Goal: Information Seeking & Learning: Learn about a topic

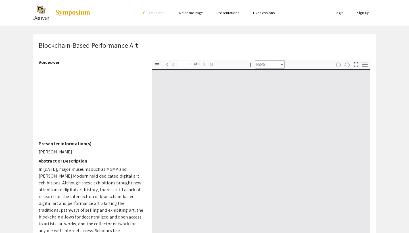
select select "custom"
type input "1"
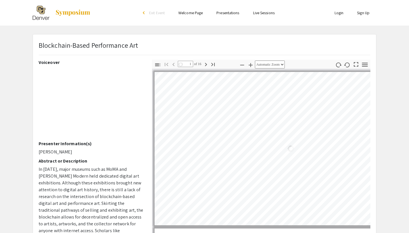
select select "auto"
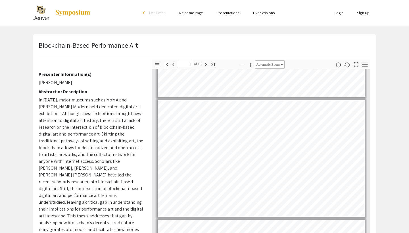
scroll to position [111, 0]
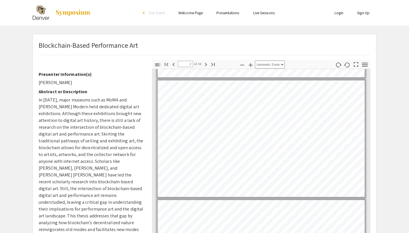
type input "1"
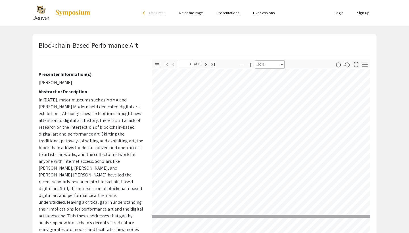
select select "custom"
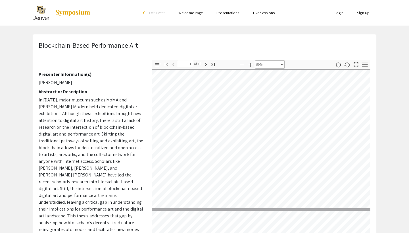
type input "2"
select select "custom"
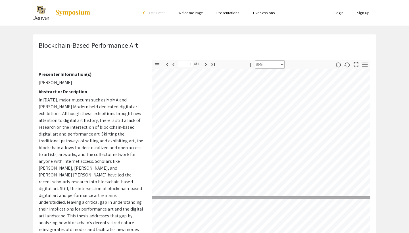
type input "3"
select select "custom"
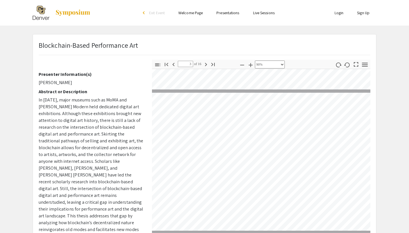
scroll to position [317, 3]
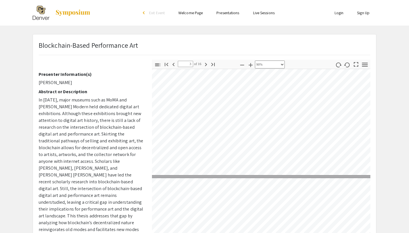
type input "4"
select select "custom"
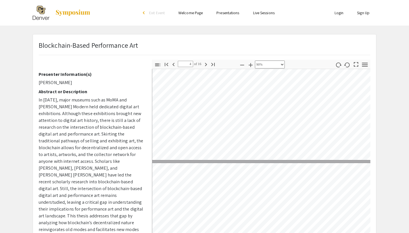
type input "3"
select select "custom"
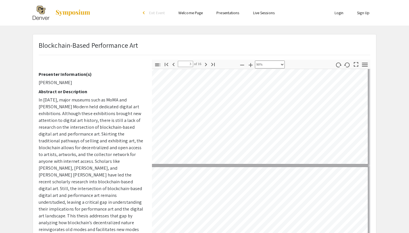
type input "4"
select select "custom"
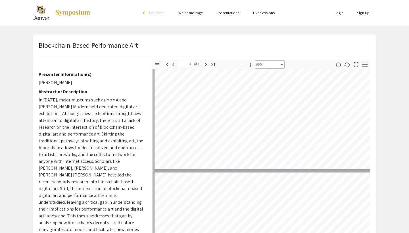
scroll to position [464, 0]
type input "5"
select select "custom"
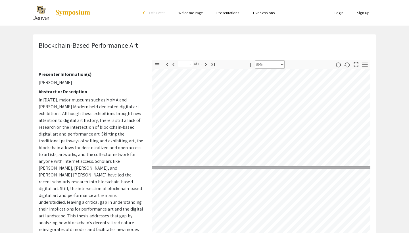
scroll to position [609, 30]
type input "6"
select select "custom"
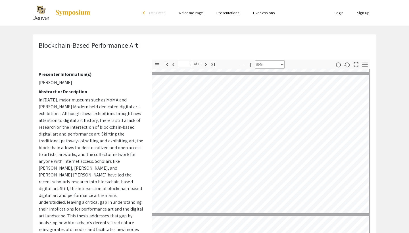
scroll to position [702, 3]
type input "7"
select select "custom"
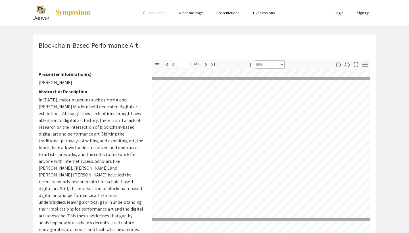
scroll to position [838, 8]
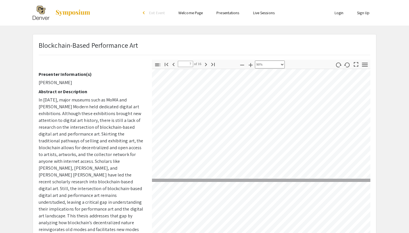
type input "8"
select select "custom"
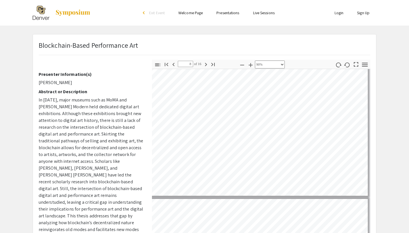
scroll to position [1002, 32]
type input "9"
select select "custom"
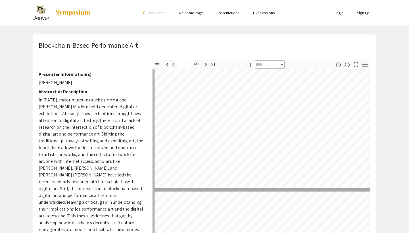
scroll to position [1207, 0]
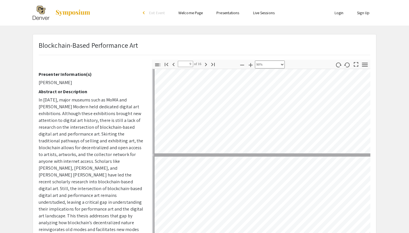
type input "10"
select select "custom"
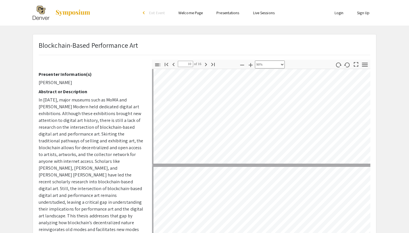
type input "11"
select select "custom"
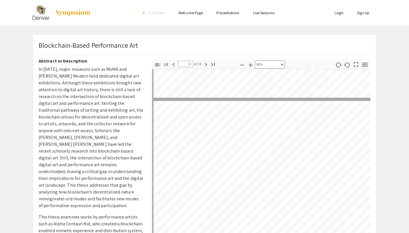
scroll to position [100, 0]
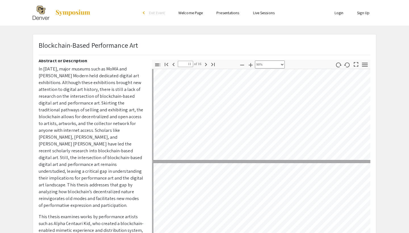
type input "12"
select select "custom"
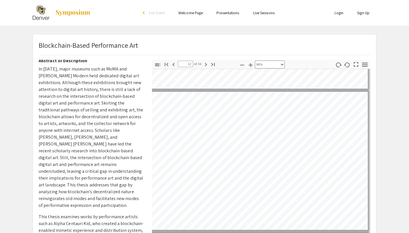
scroll to position [1533, 33]
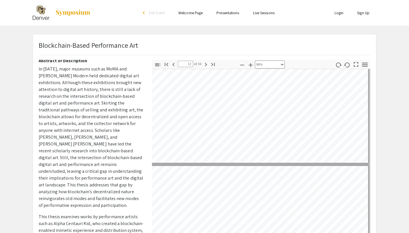
type input "13"
select select "custom"
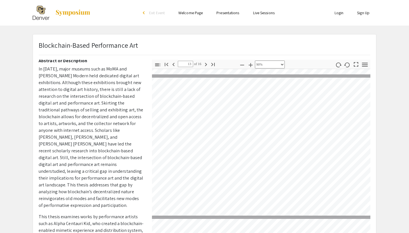
scroll to position [1685, 13]
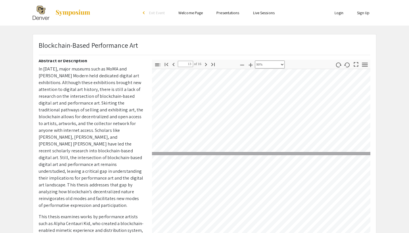
type input "14"
select select "custom"
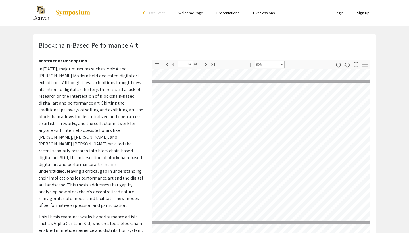
scroll to position [1857, 13]
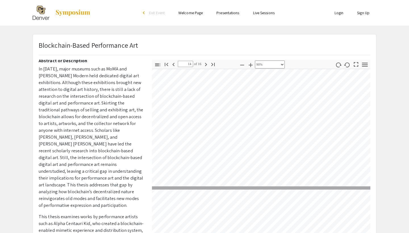
type input "15"
select select "custom"
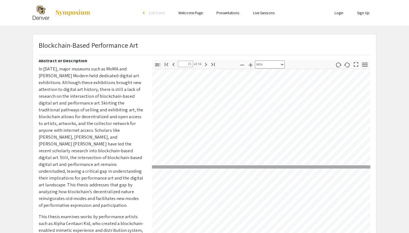
type input "16"
select select "custom"
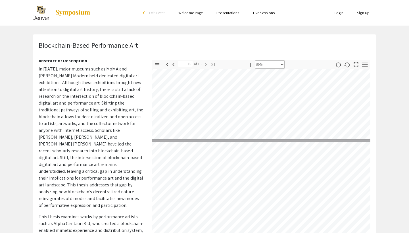
type input "15"
select select "custom"
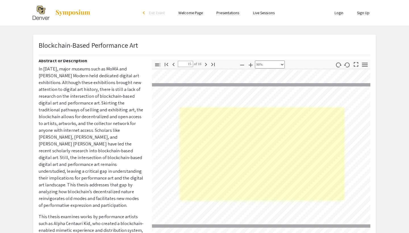
scroll to position [1960, 13]
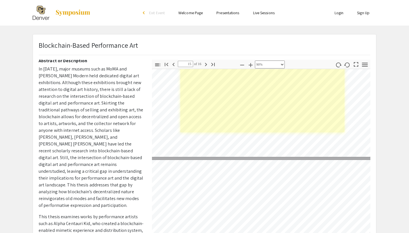
type input "16"
select select "custom"
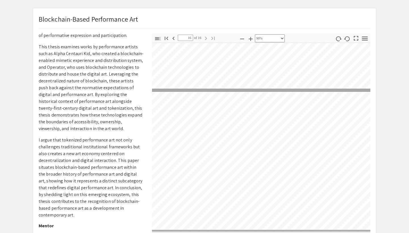
scroll to position [243, 0]
